Goal: Information Seeking & Learning: Learn about a topic

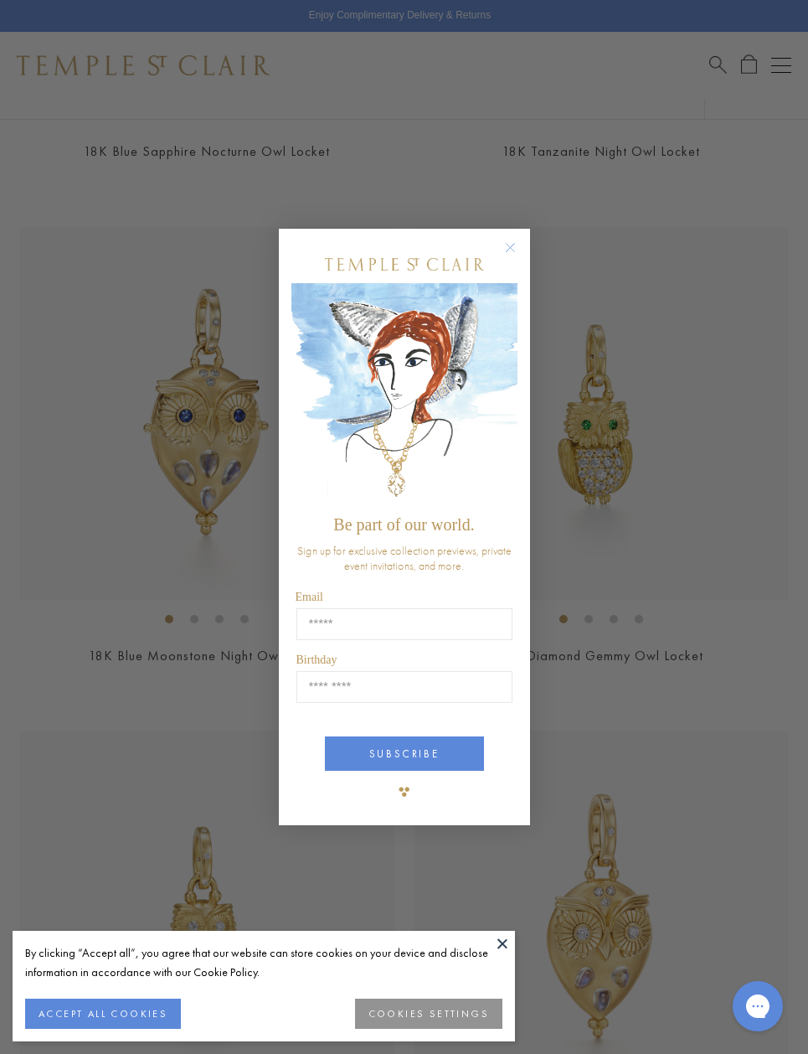
scroll to position [1102, 0]
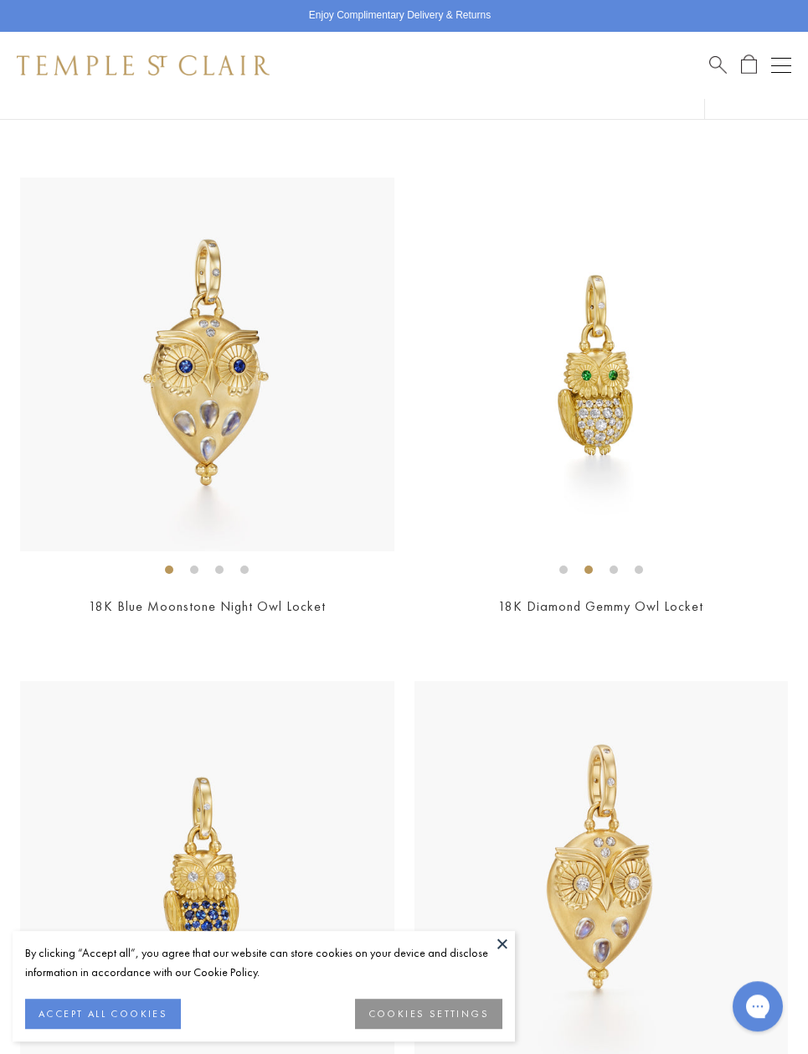
scroll to position [1154, 0]
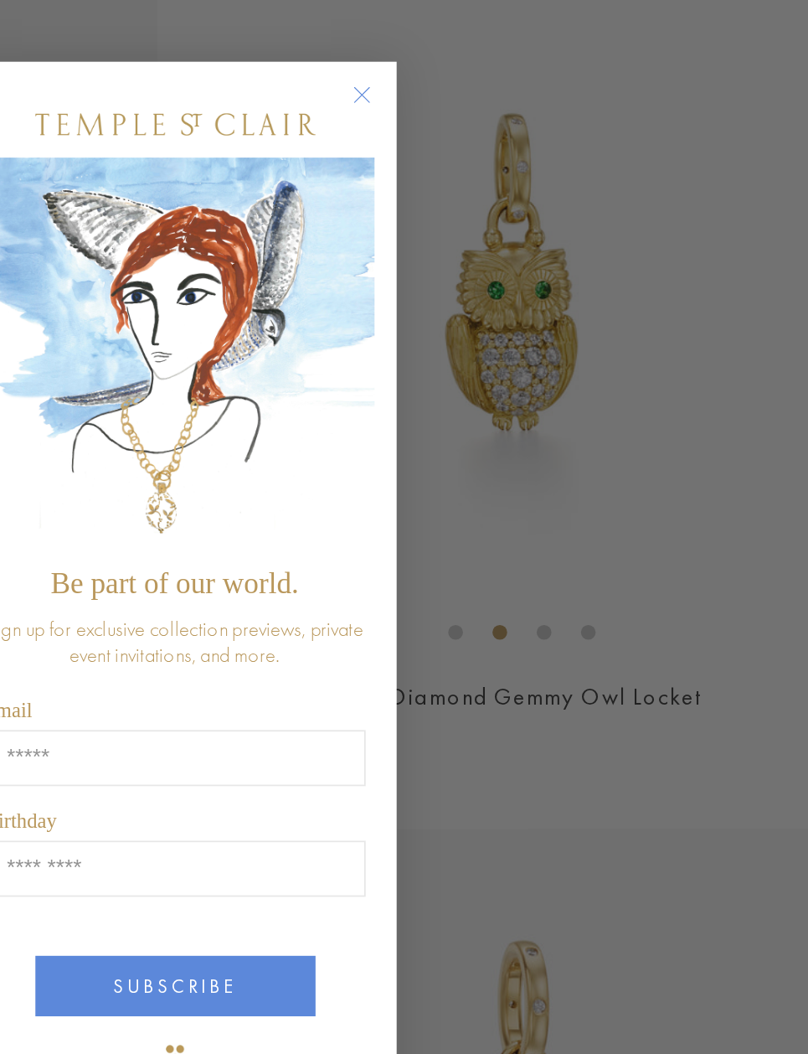
click at [500, 238] on circle "Close dialog" at bounding box center [510, 248] width 20 height 20
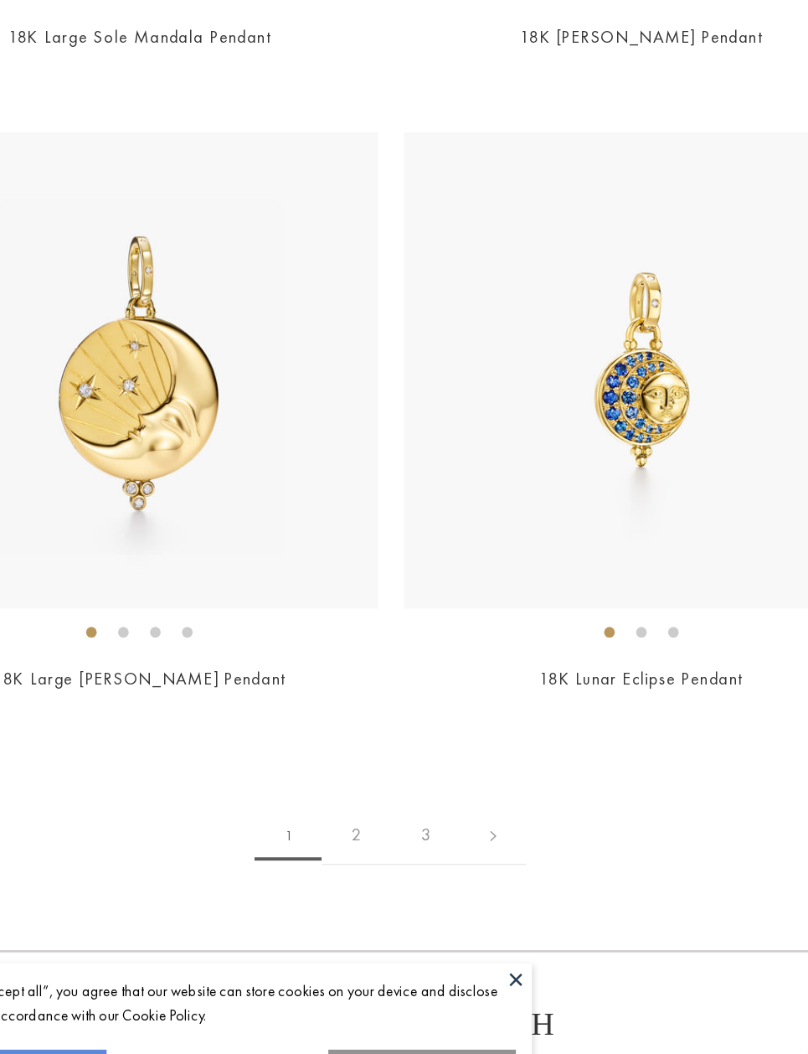
scroll to position [15755, 0]
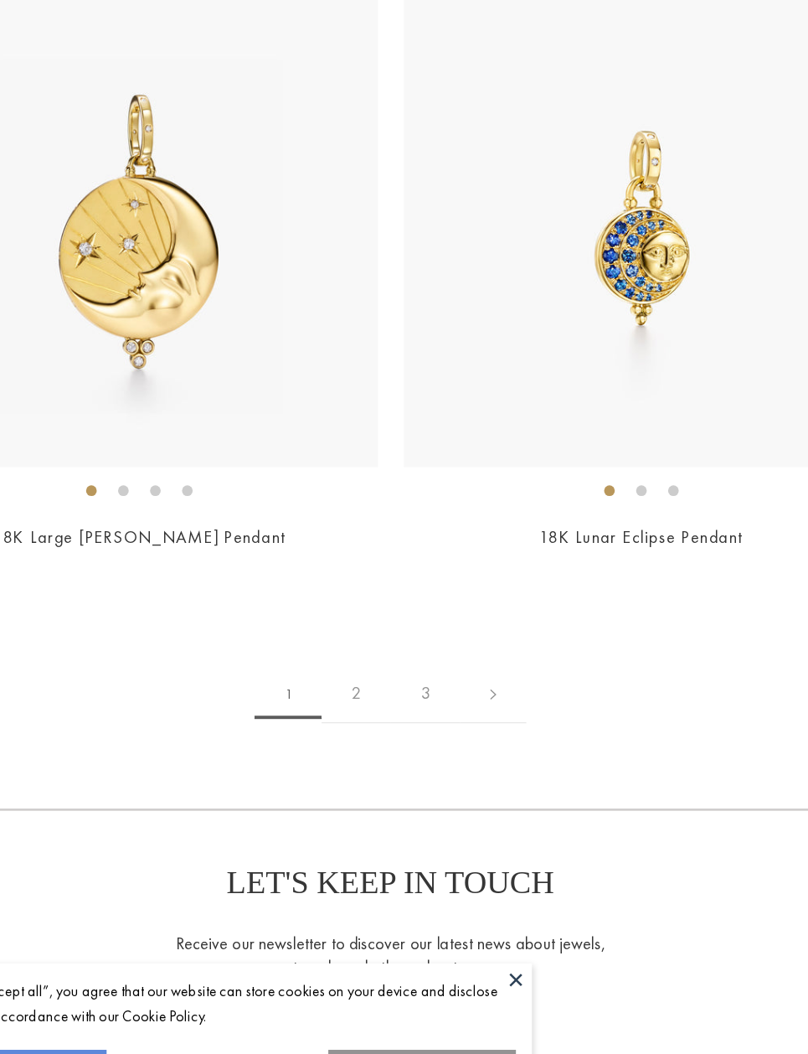
click at [350, 696] on link "2" at bounding box center [377, 719] width 54 height 46
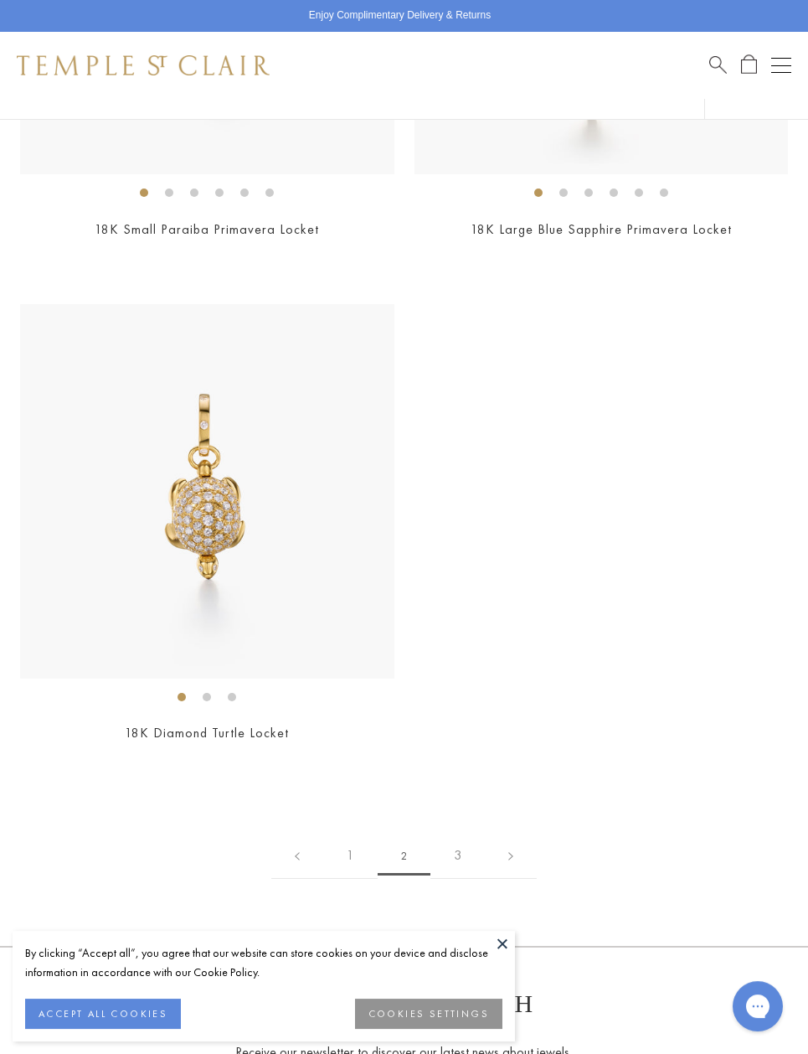
scroll to position [14145, 0]
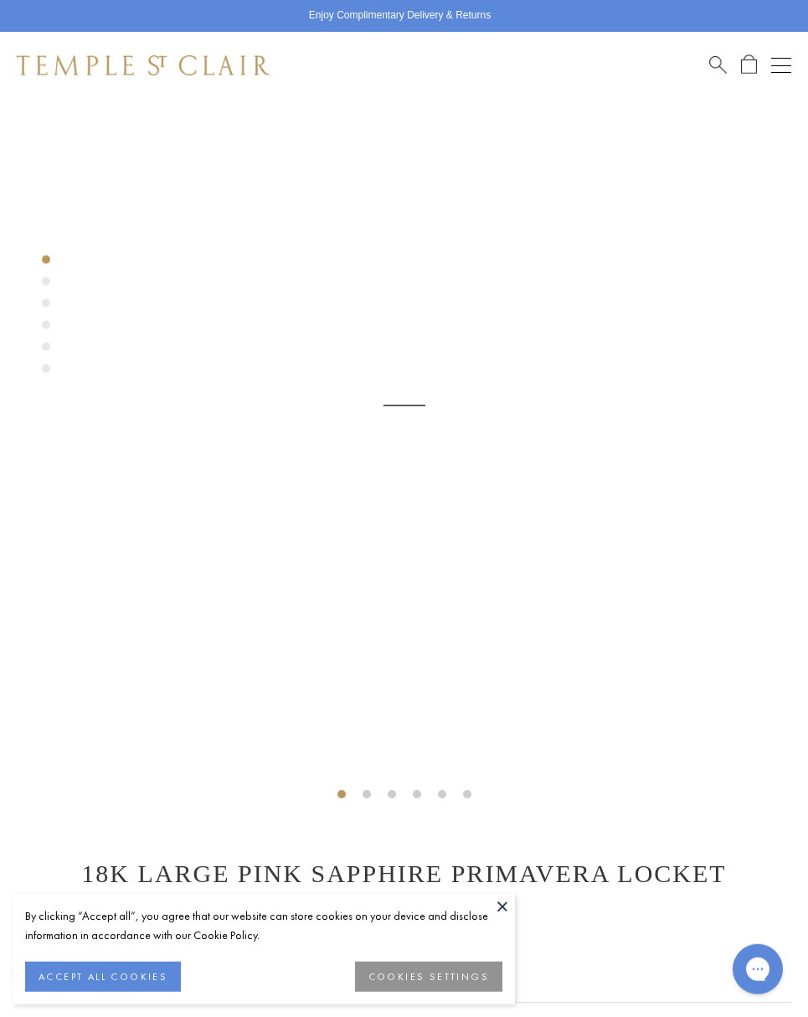
scroll to position [99, 0]
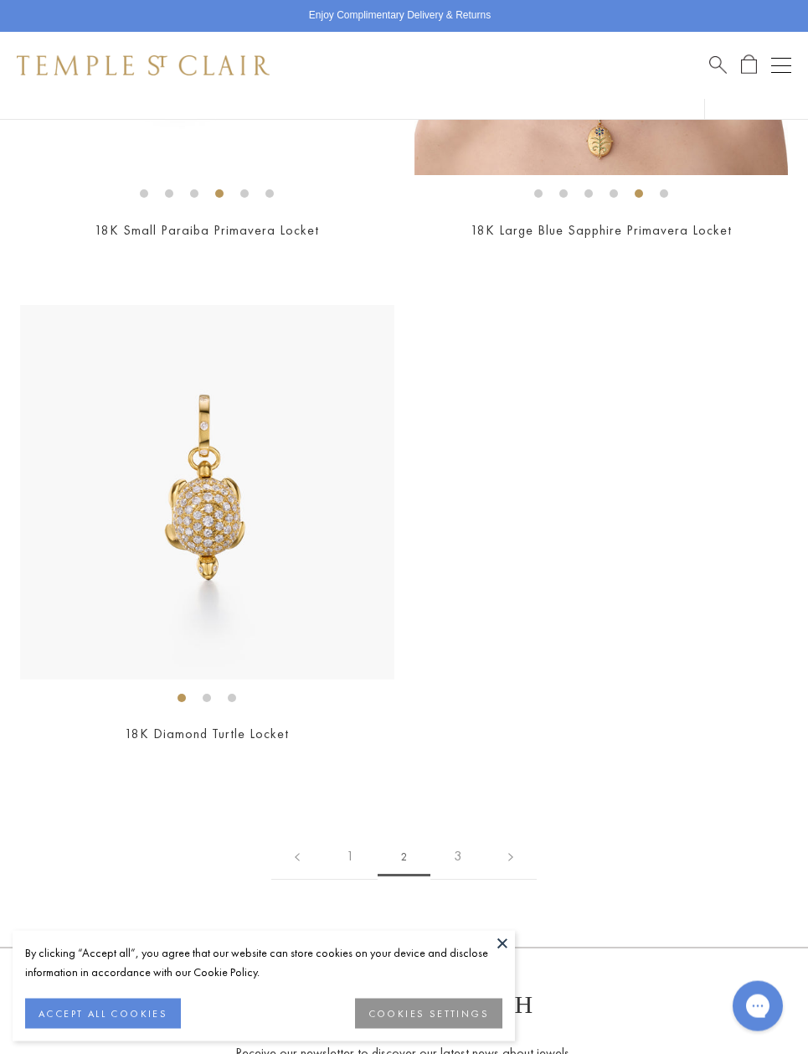
scroll to position [14107, 0]
click at [461, 840] on link "3" at bounding box center [457, 855] width 54 height 46
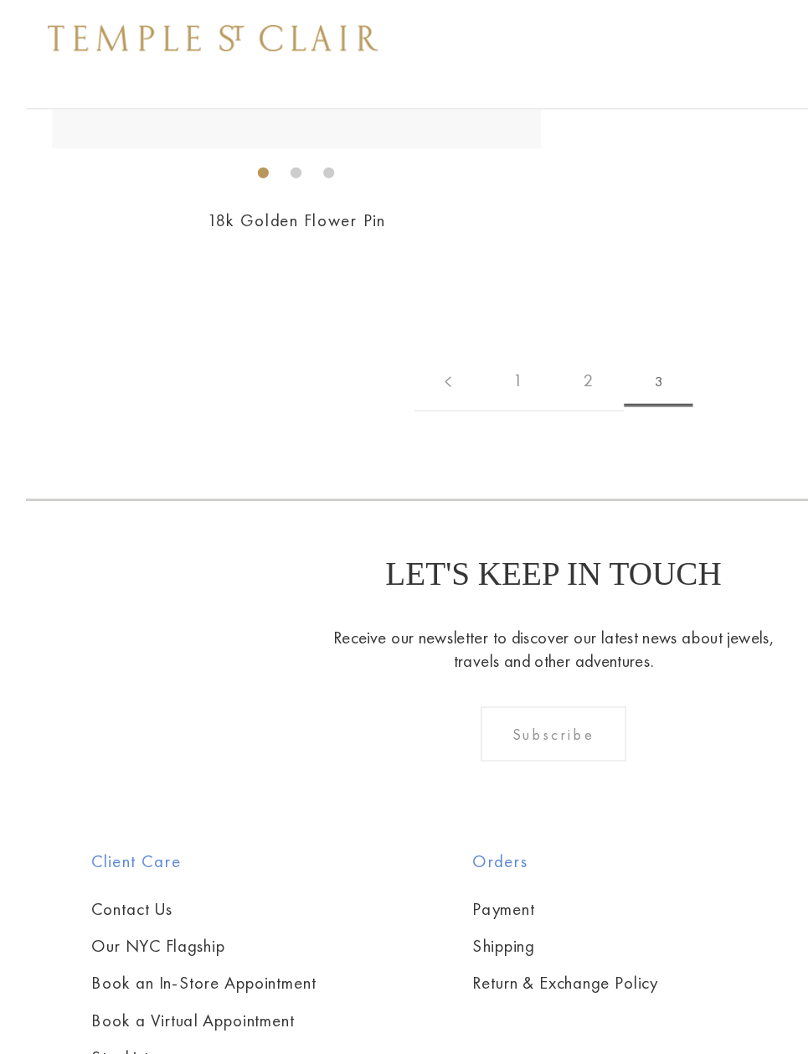
scroll to position [2487, 0]
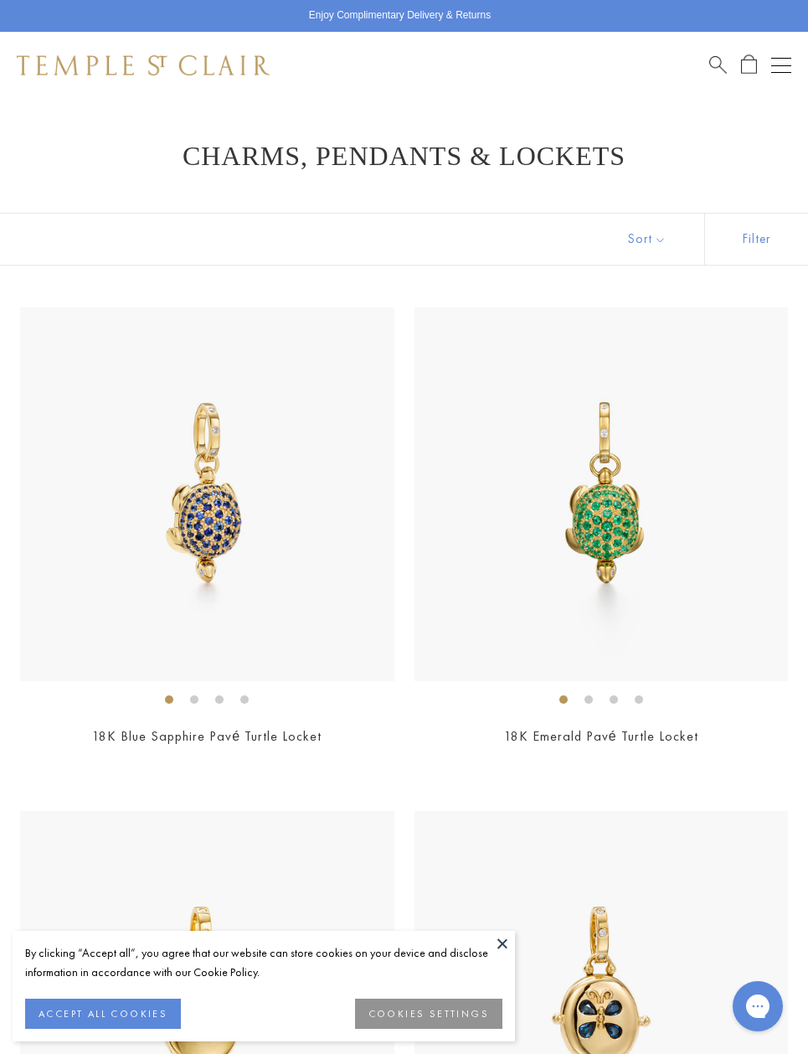
click at [777, 60] on button "Open navigation" at bounding box center [781, 65] width 20 height 20
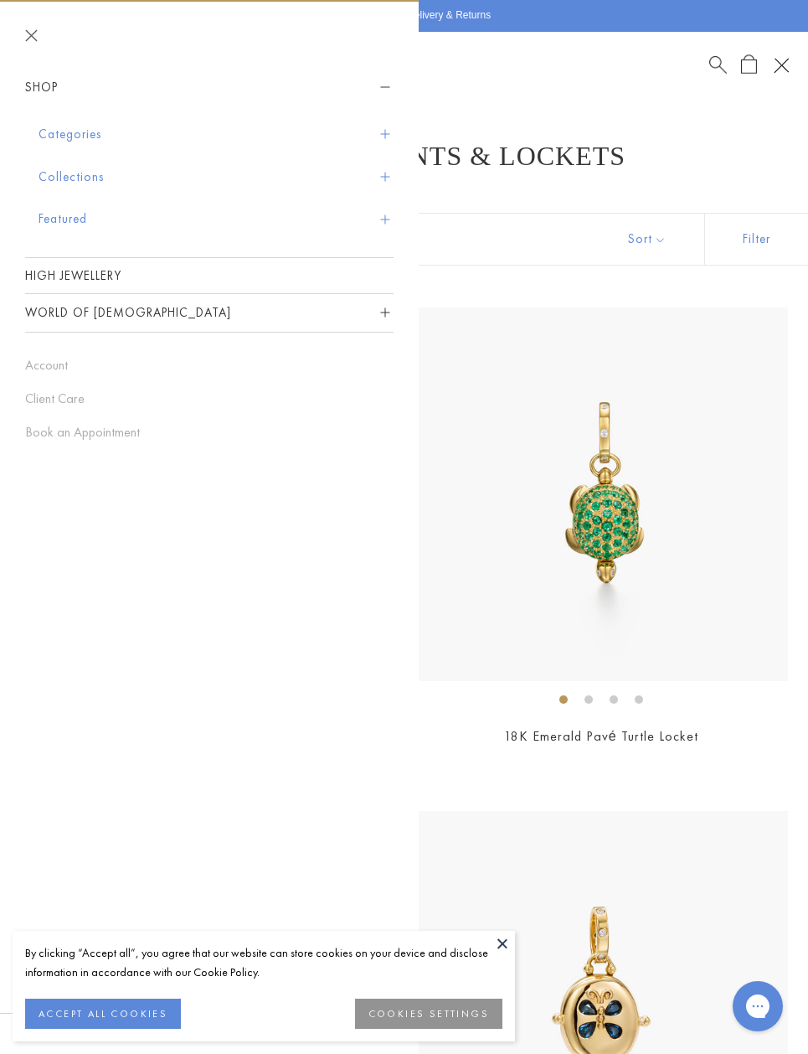
click at [70, 277] on link "High Jewellery" at bounding box center [209, 275] width 369 height 35
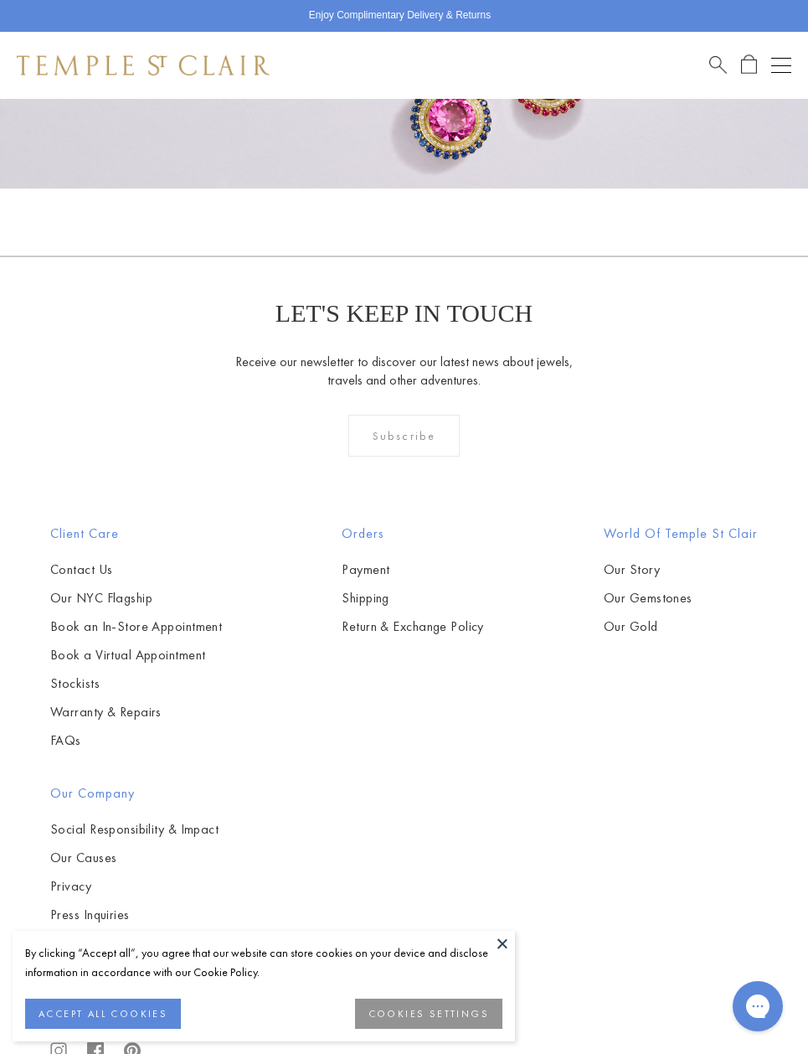
scroll to position [881, 0]
